Goal: Find specific page/section: Find specific page/section

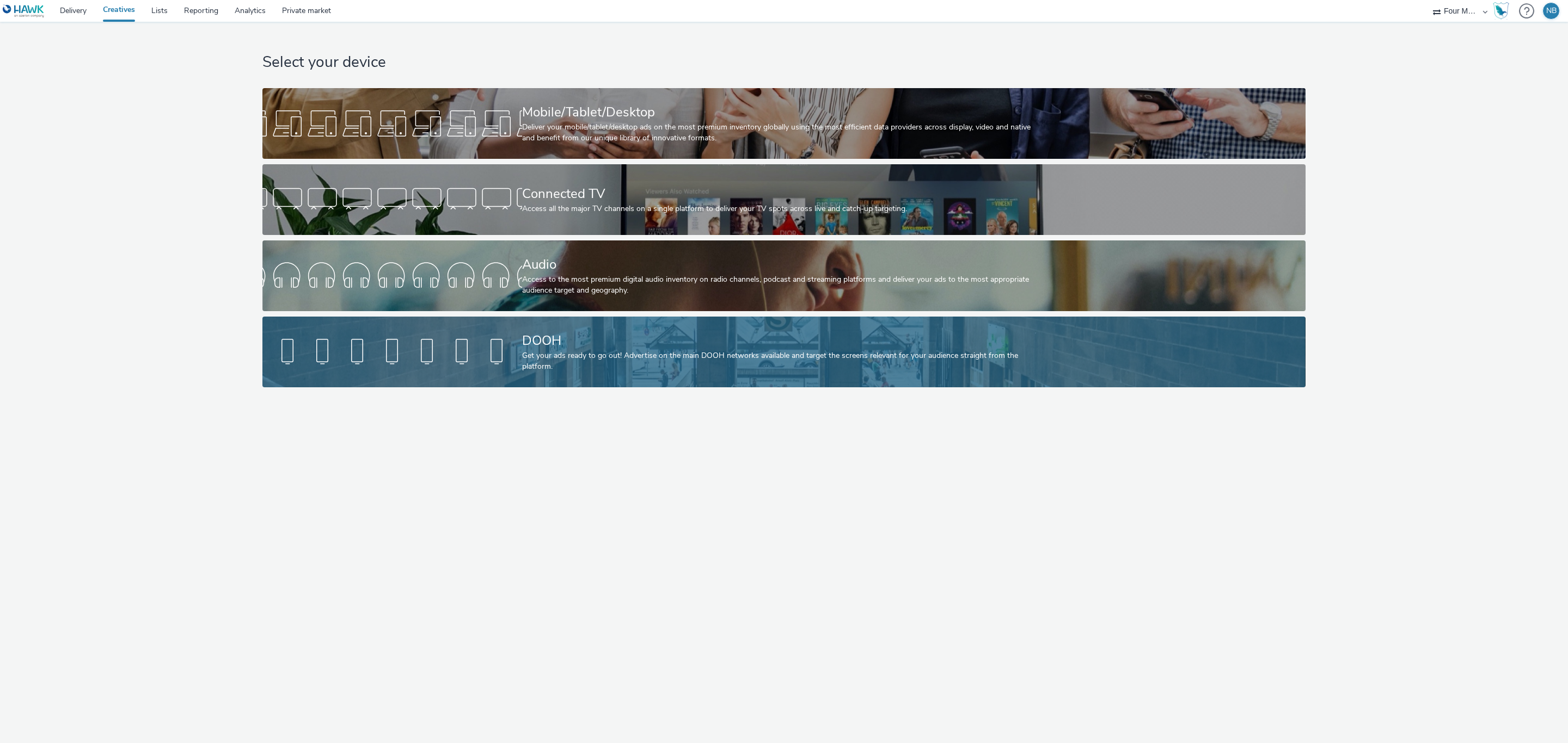
click at [535, 344] on div "DOOH" at bounding box center [782, 341] width 520 height 19
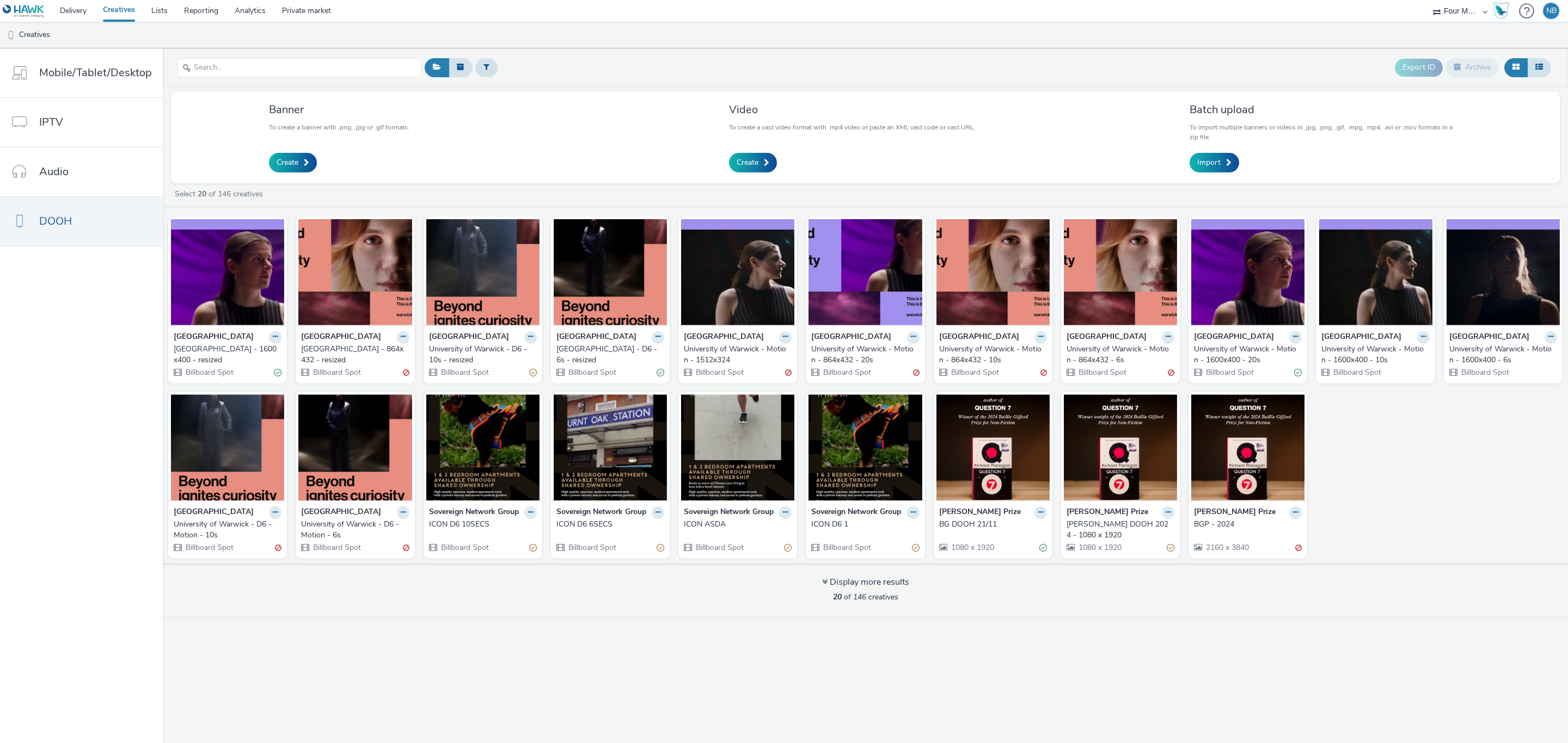
click at [350, 350] on div "[GEOGRAPHIC_DATA] - 864x432 - resized" at bounding box center [353, 355] width 104 height 23
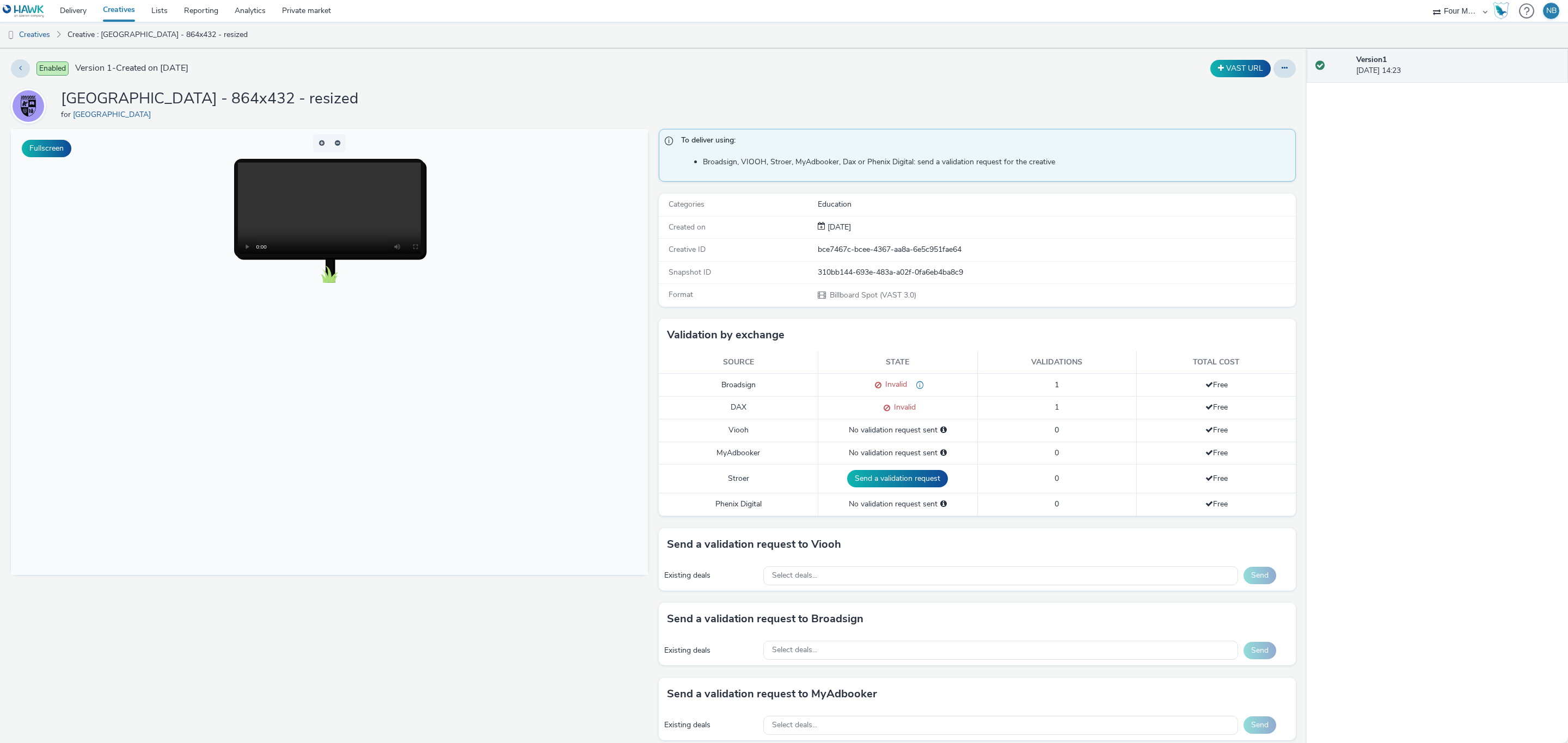
click at [129, 8] on link "Creatives" at bounding box center [118, 10] width 48 height 22
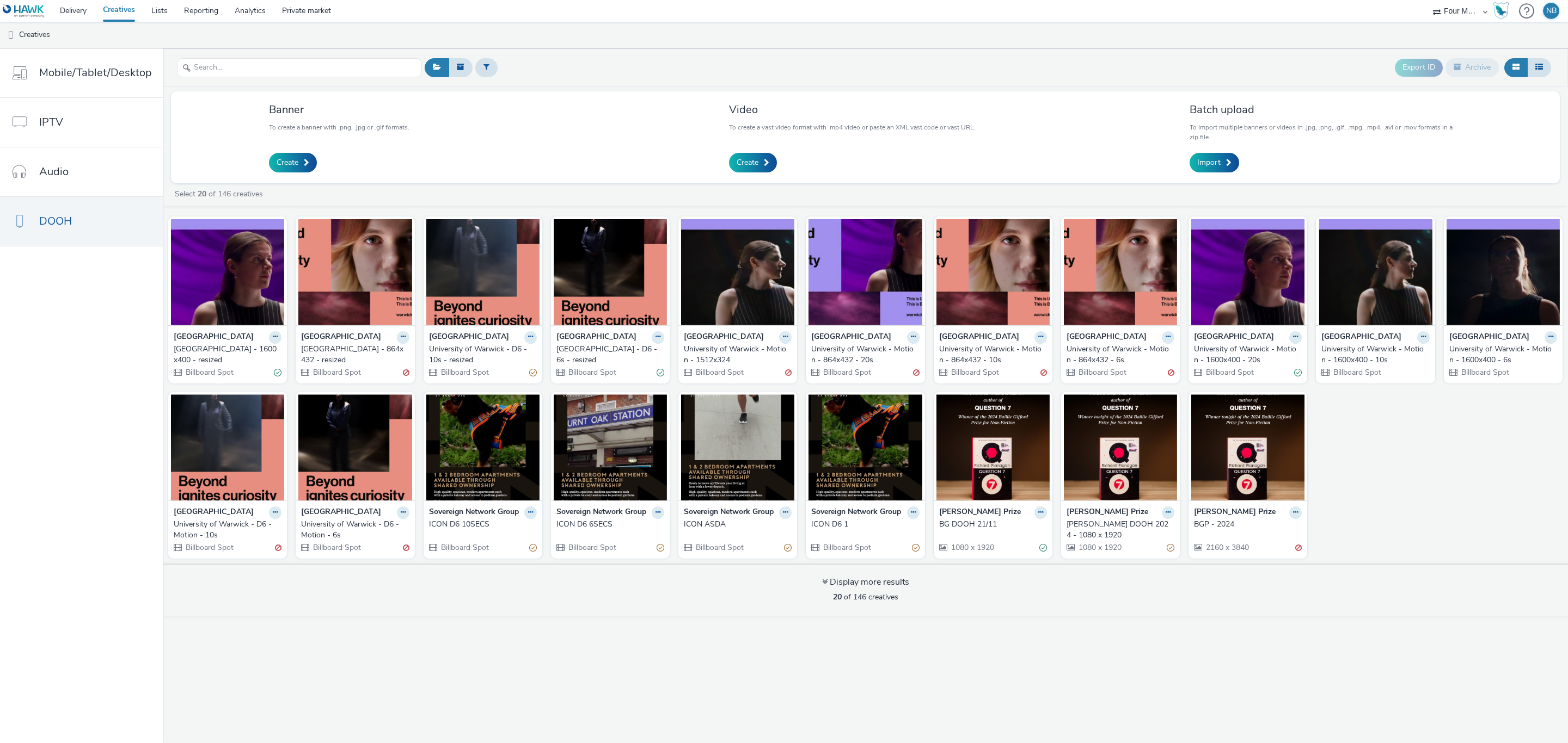
click at [284, 386] on div "[GEOGRAPHIC_DATA] - 1600x400 - resized Billboard Spot [GEOGRAPHIC_DATA] - 864x4…" at bounding box center [866, 388] width 1406 height 353
click at [423, 199] on div "Select 20 of 146 creatives" at bounding box center [868, 194] width 1389 height 11
click at [302, 8] on link "Private market" at bounding box center [306, 10] width 65 height 22
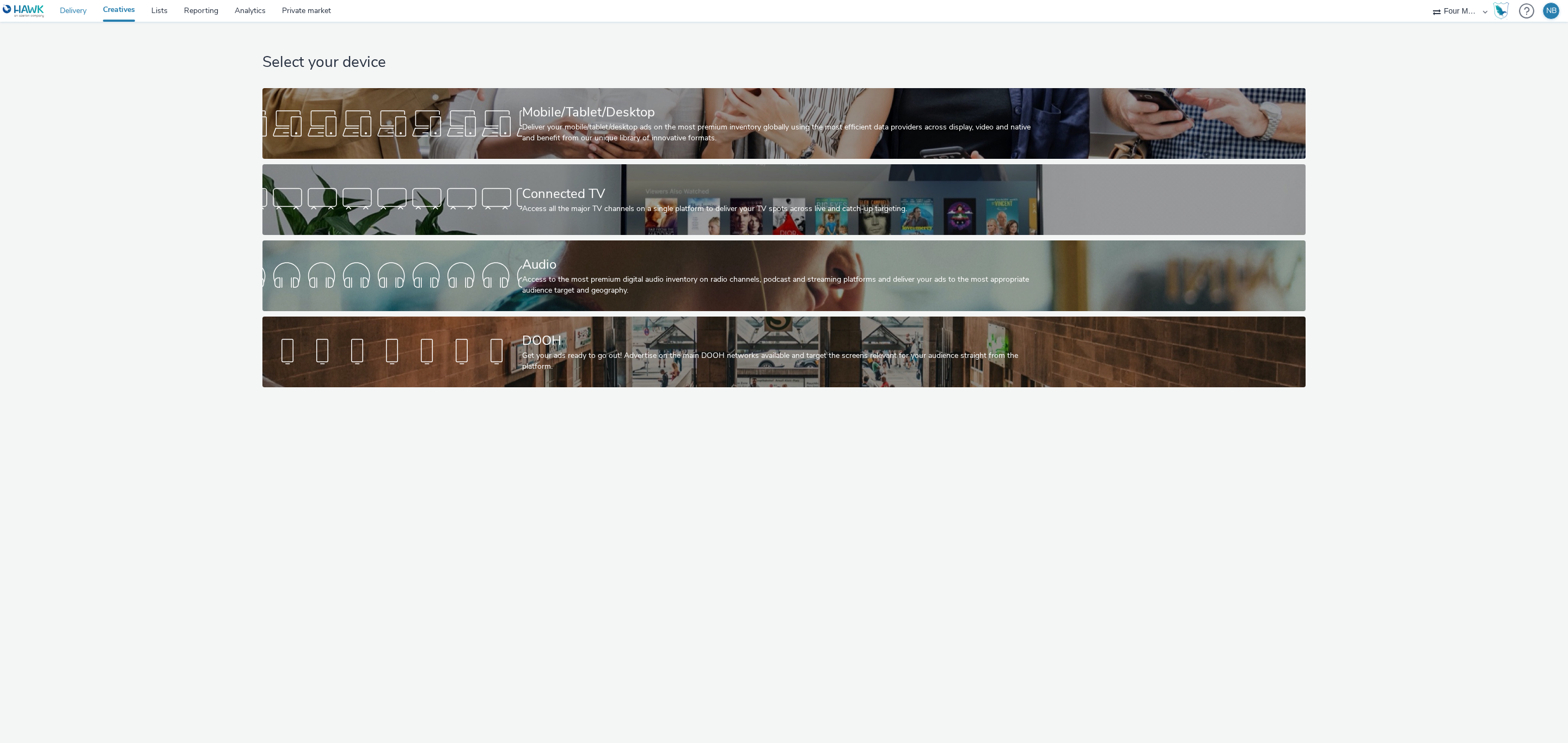
click at [76, 10] on link "Delivery" at bounding box center [74, 10] width 43 height 22
